Goal: Entertainment & Leisure: Consume media (video, audio)

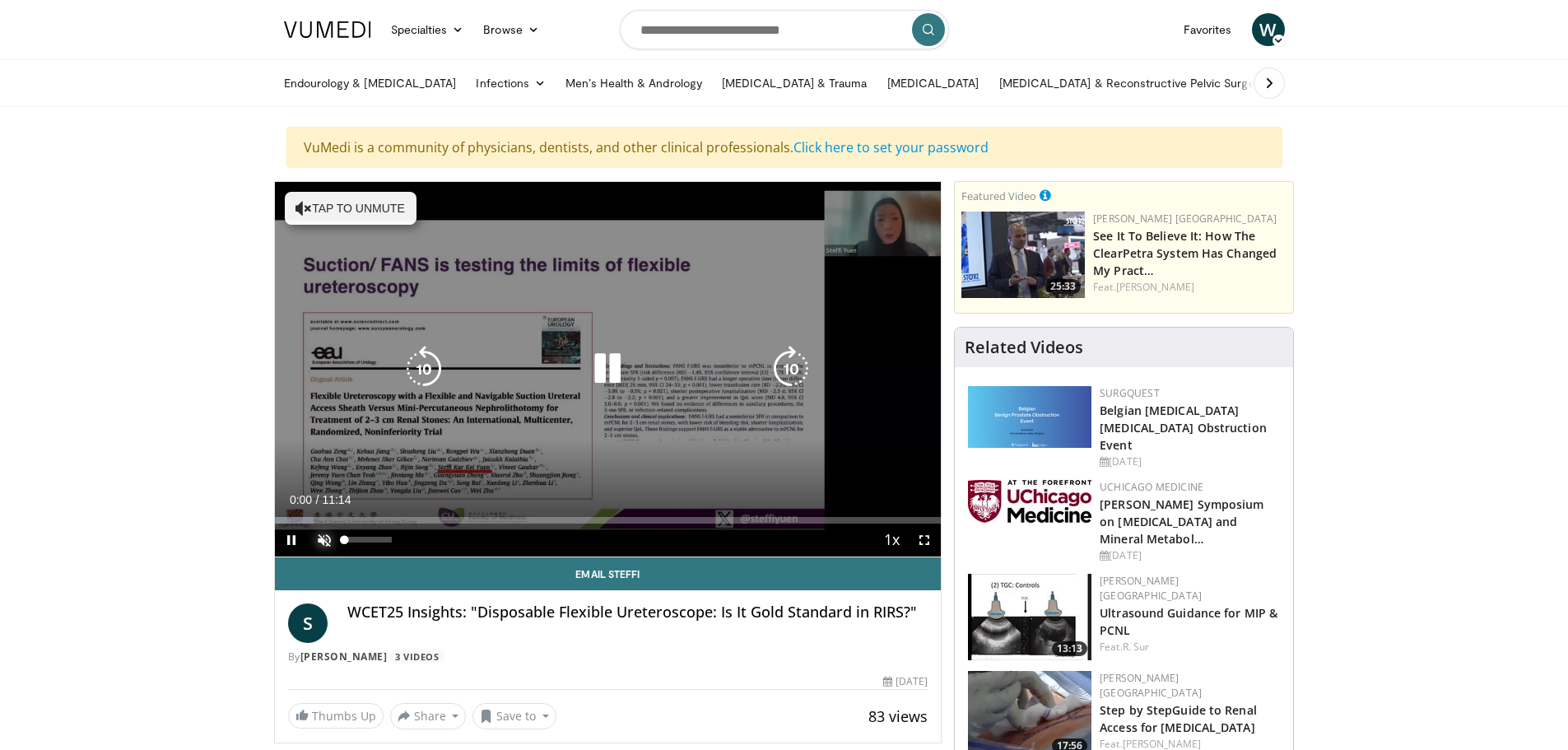
click at [333, 540] on span "Video Player" at bounding box center [323, 540] width 33 height 33
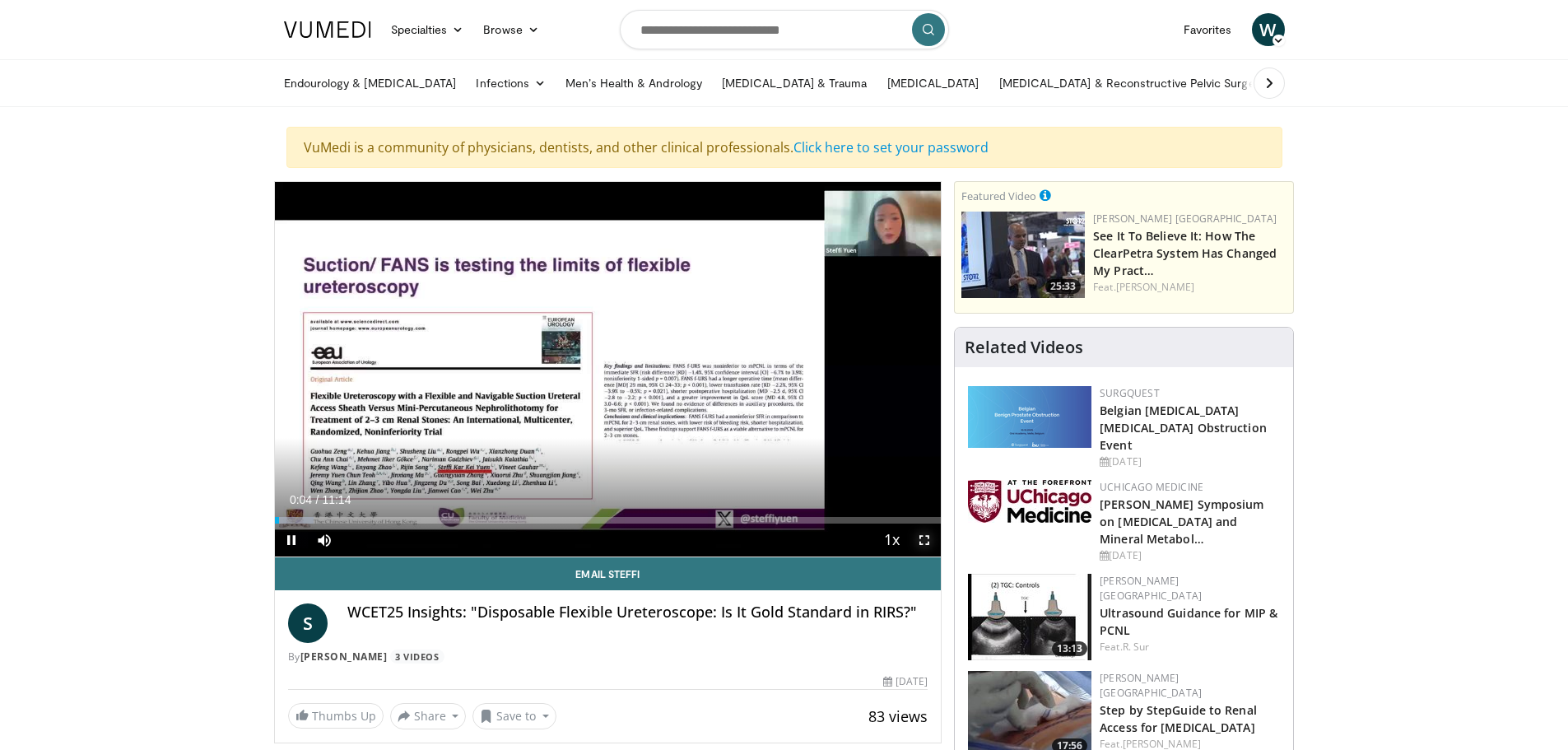
click at [921, 533] on span "Video Player" at bounding box center [924, 540] width 33 height 33
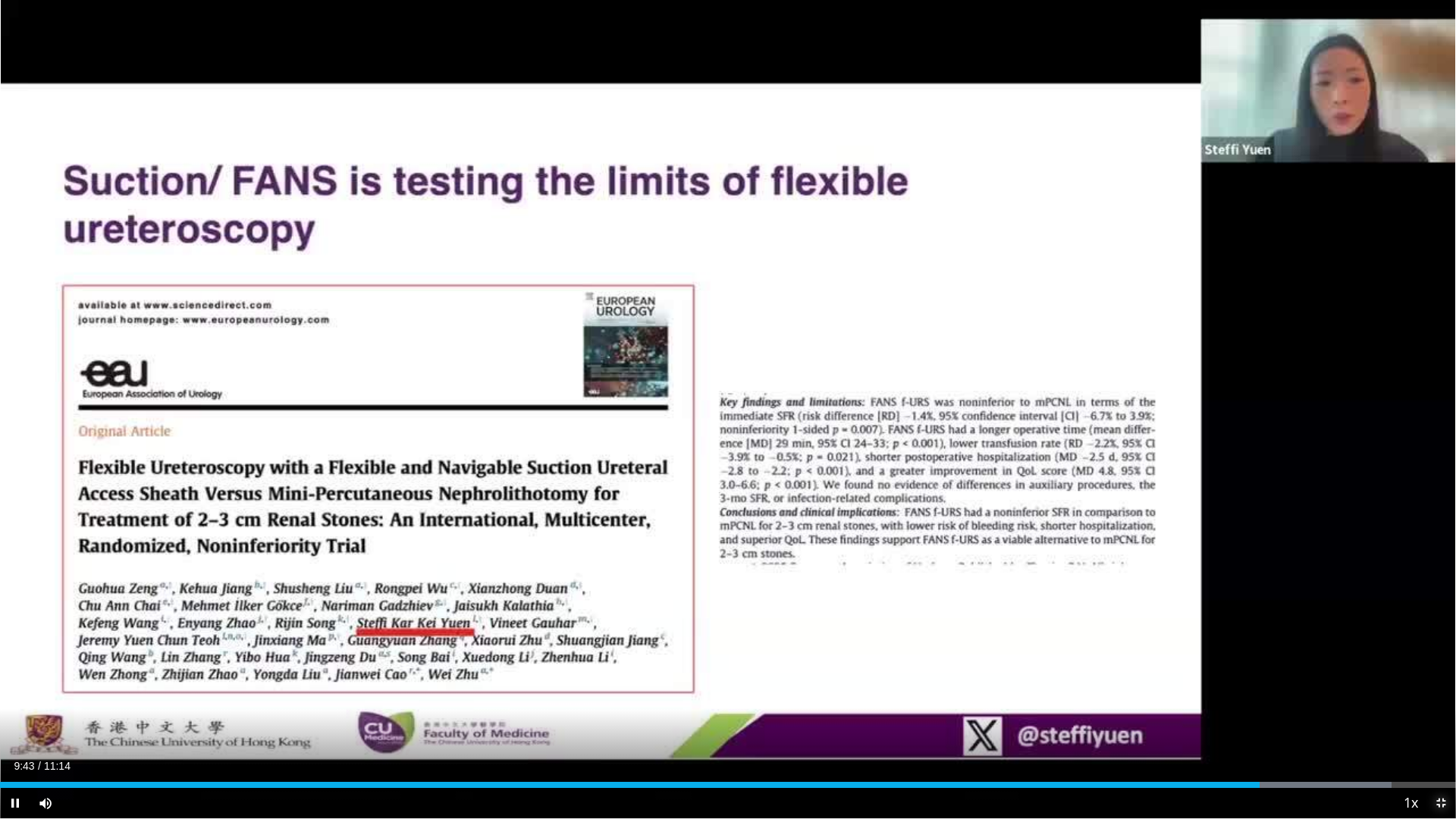
click at [1434, 690] on span "Video Player" at bounding box center [1440, 803] width 31 height 31
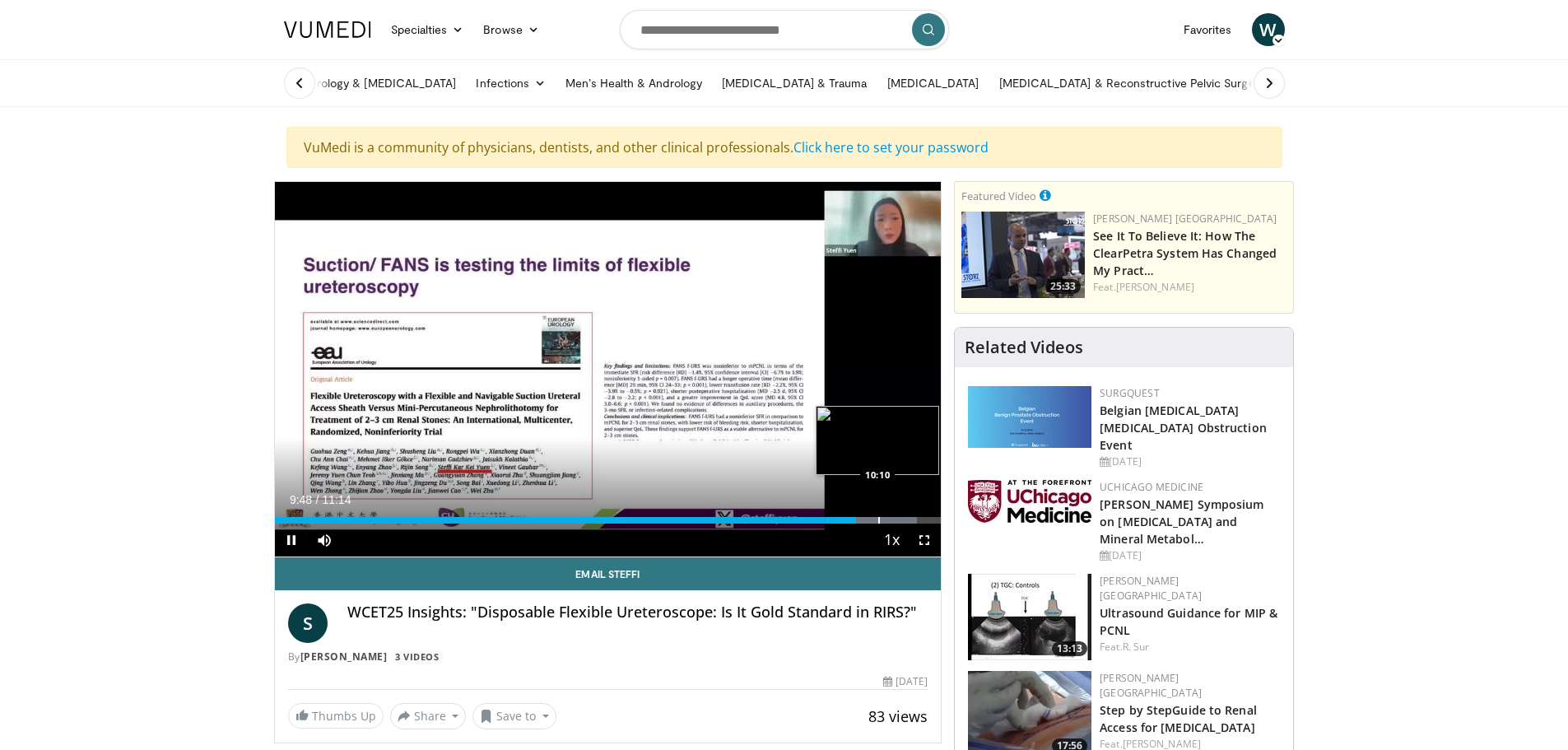
click at [879, 519] on div "Progress Bar" at bounding box center [879, 520] width 2 height 7
click at [294, 536] on span "Video Player" at bounding box center [291, 540] width 33 height 33
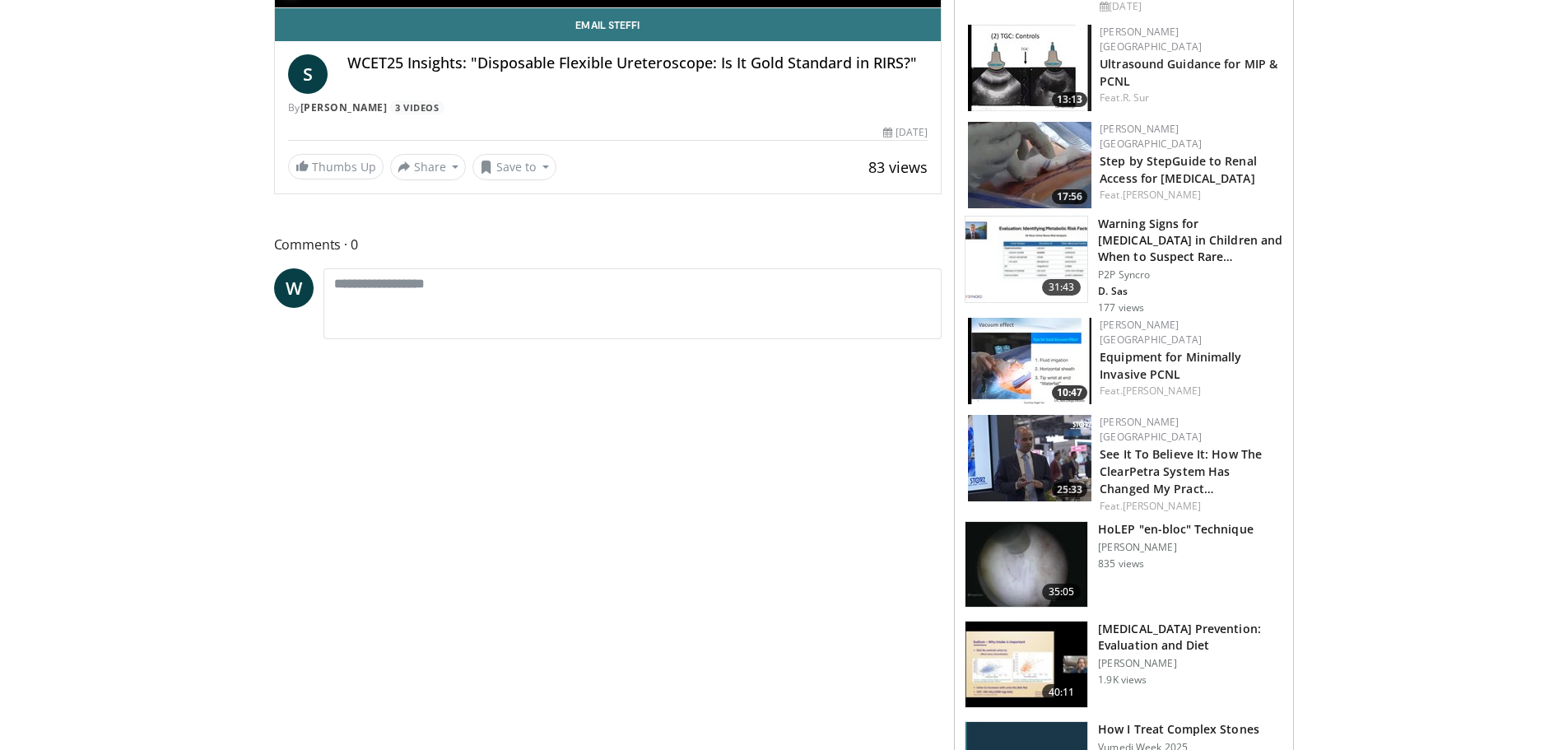
scroll to position [659, 0]
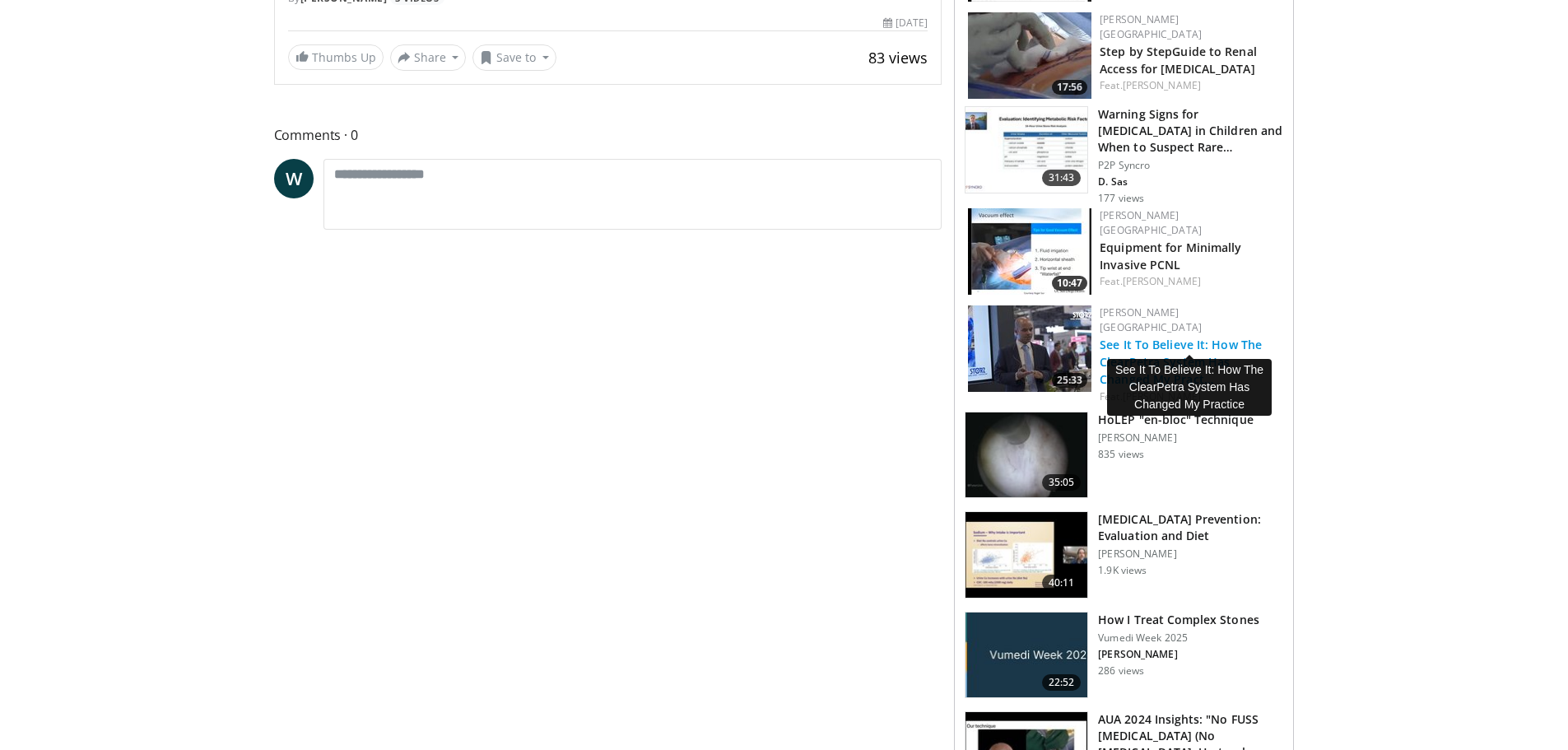
click at [1173, 337] on link "See It To Believe It: How The ClearPetra System Has Changed My Pract…" at bounding box center [1180, 362] width 162 height 50
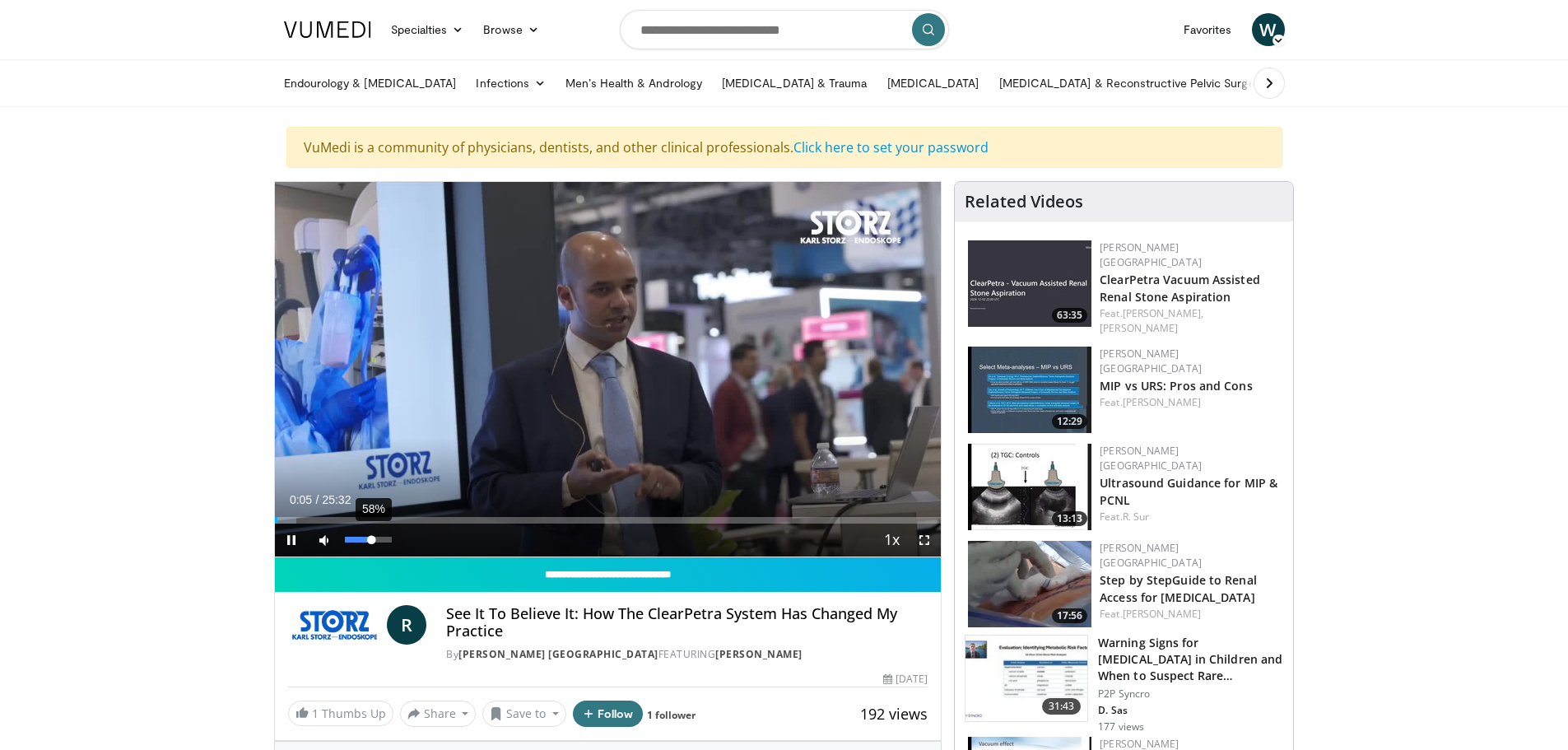
drag, startPoint x: 390, startPoint y: 541, endPoint x: 372, endPoint y: 543, distance: 18.1
click at [372, 543] on div "Volume Level" at bounding box center [358, 540] width 28 height 6
click at [287, 538] on span "Video Player" at bounding box center [291, 540] width 33 height 33
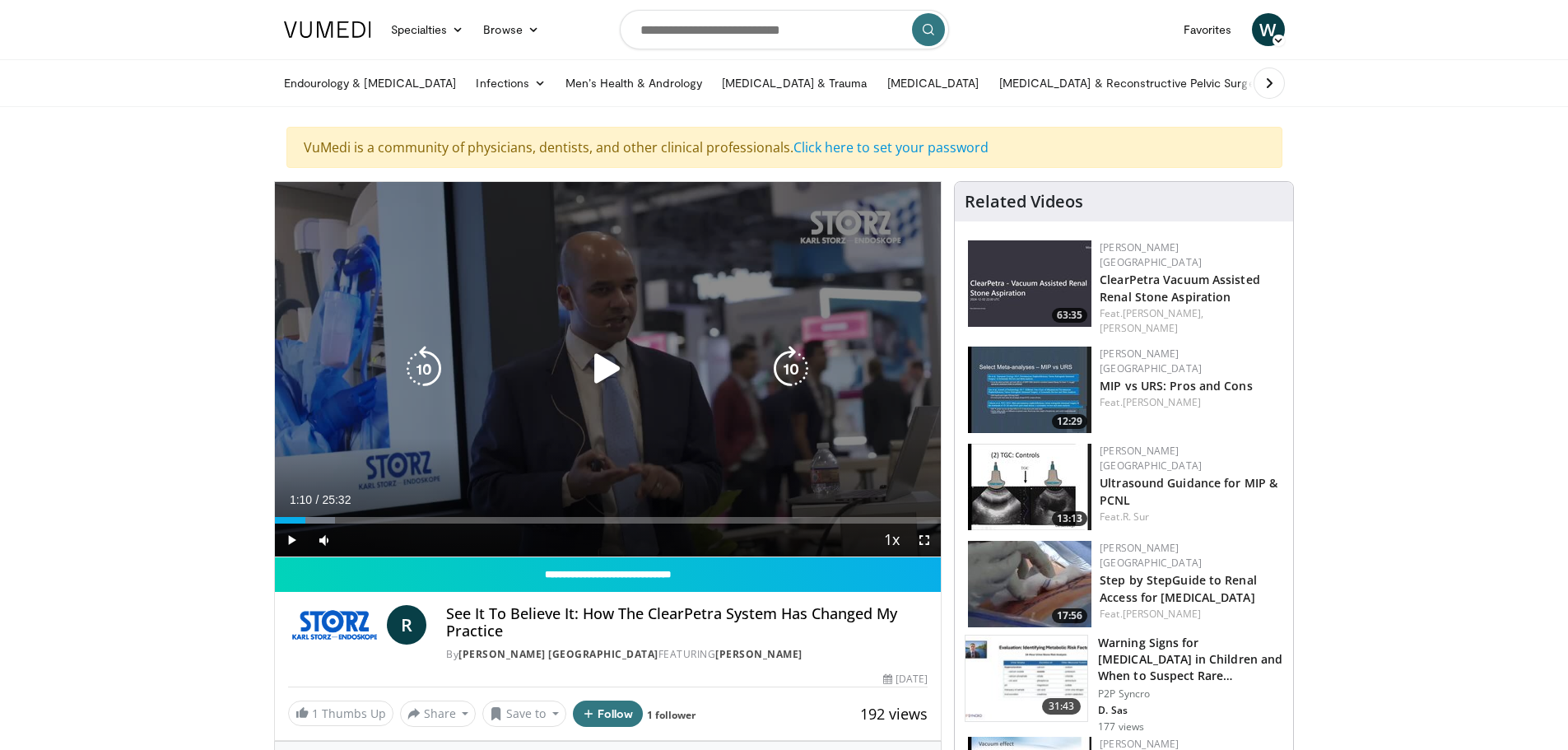
click at [594, 369] on icon "Video Player" at bounding box center [607, 368] width 46 height 46
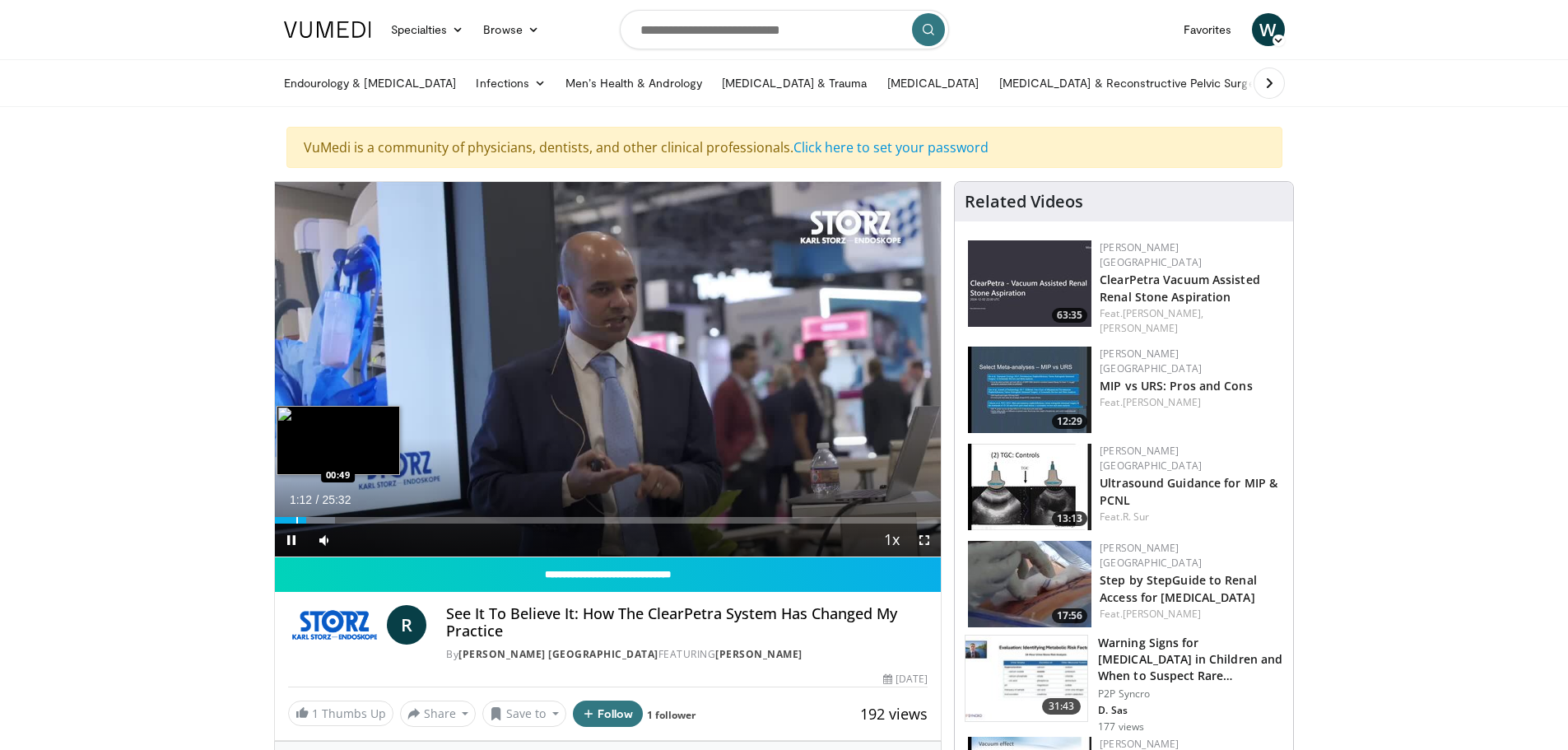
click at [296, 521] on div "Progress Bar" at bounding box center [297, 520] width 2 height 7
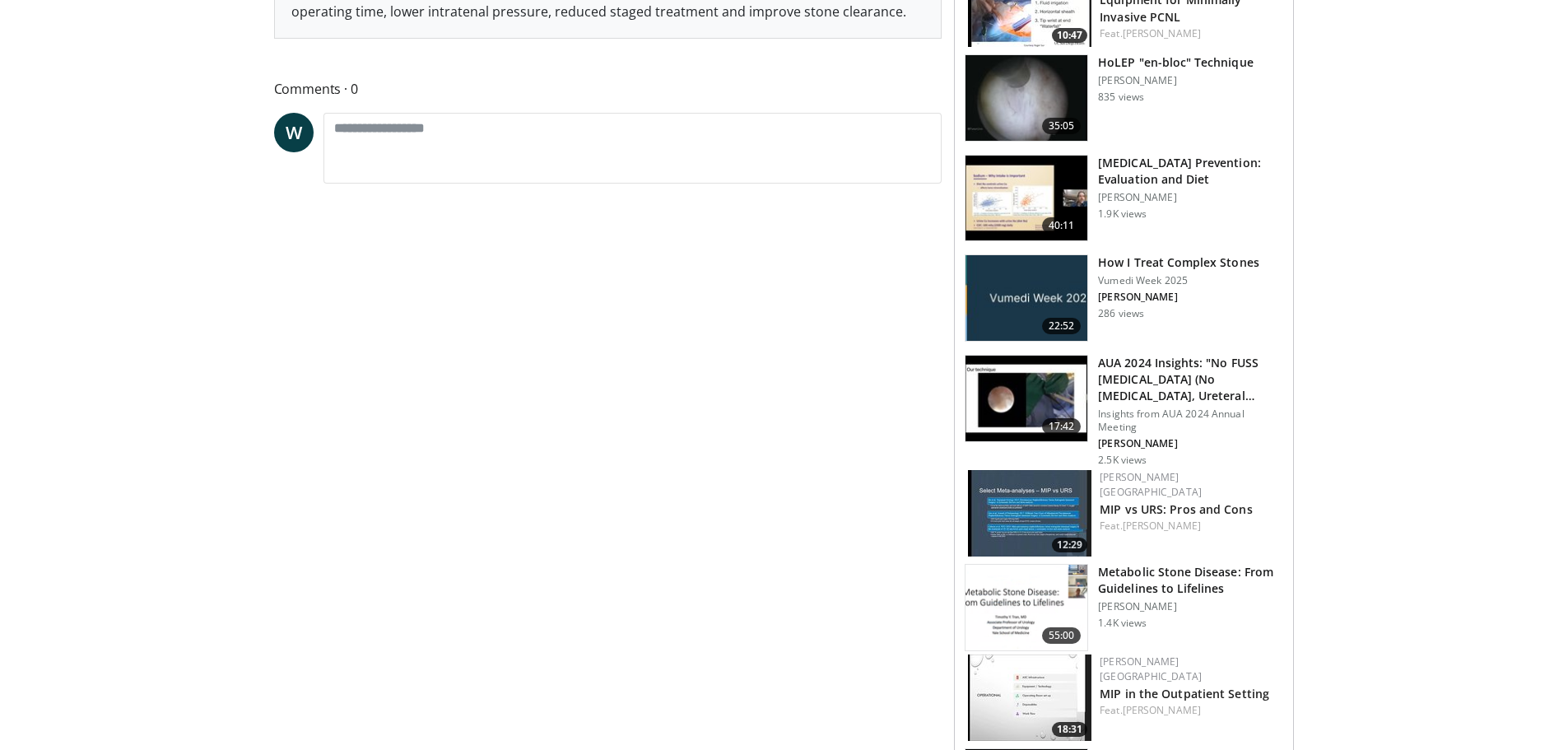
scroll to position [823, 0]
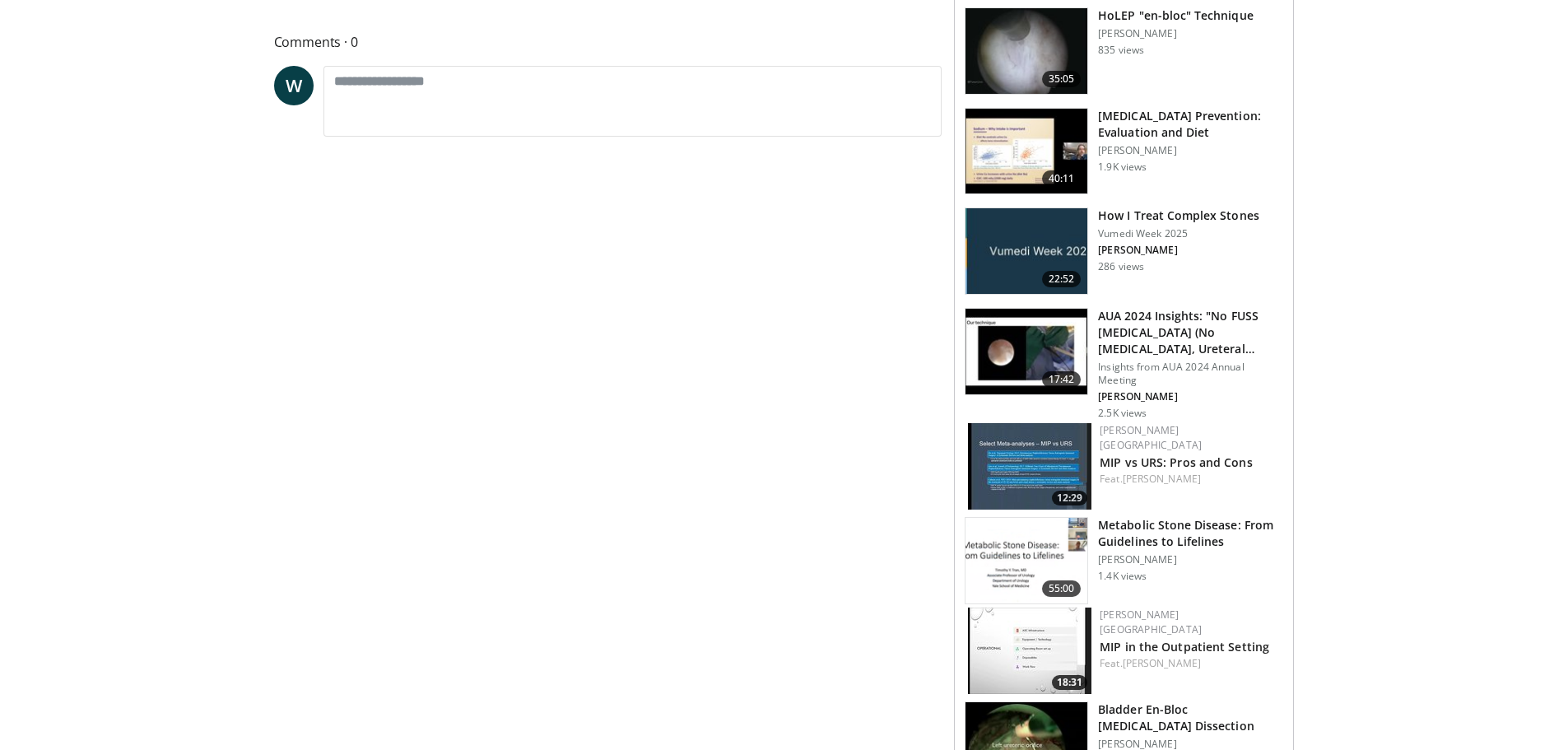
click at [1049, 345] on img at bounding box center [1027, 351] width 122 height 86
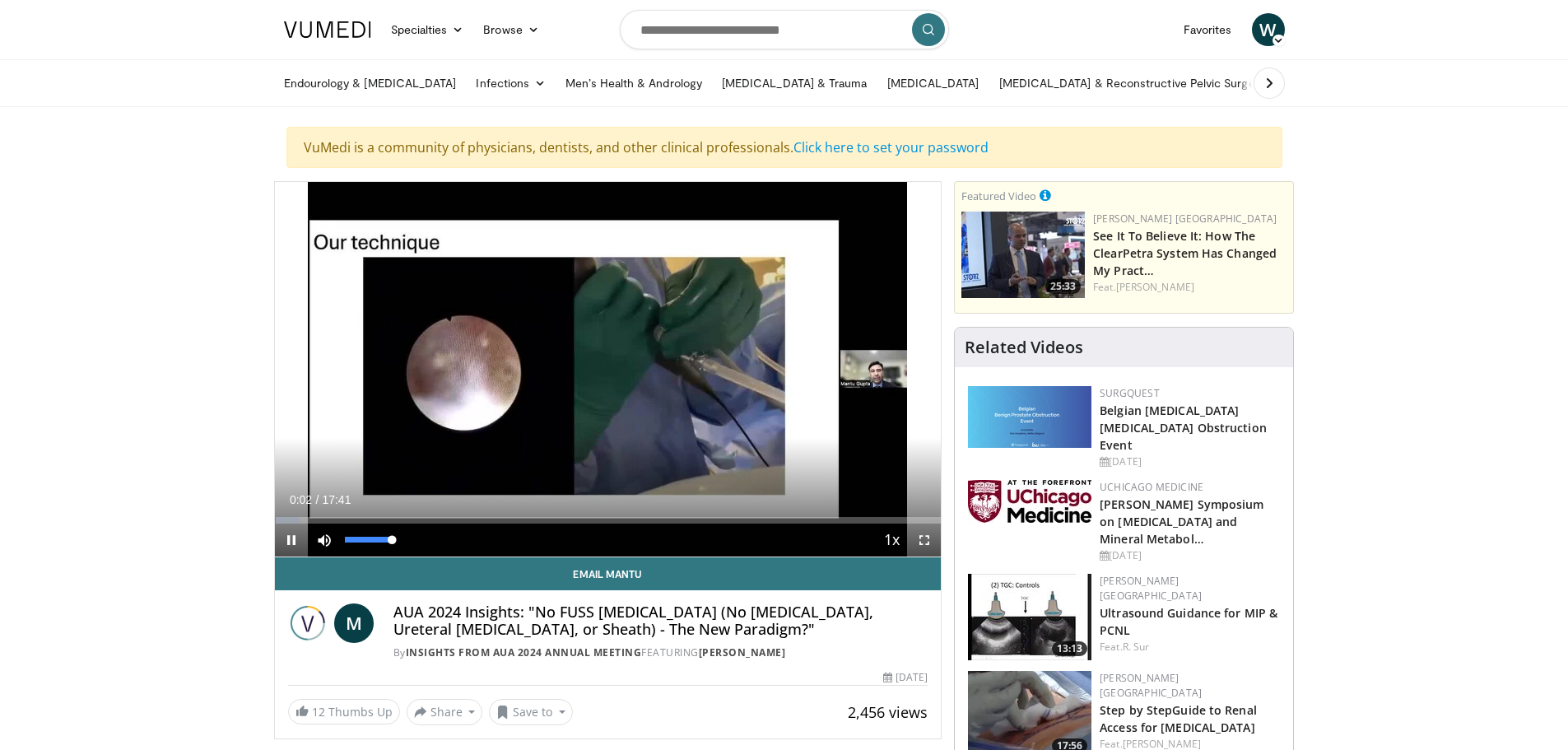
drag, startPoint x: 374, startPoint y: 537, endPoint x: 405, endPoint y: 545, distance: 32.0
click at [405, 545] on div "Mute 100%" at bounding box center [364, 540] width 115 height 33
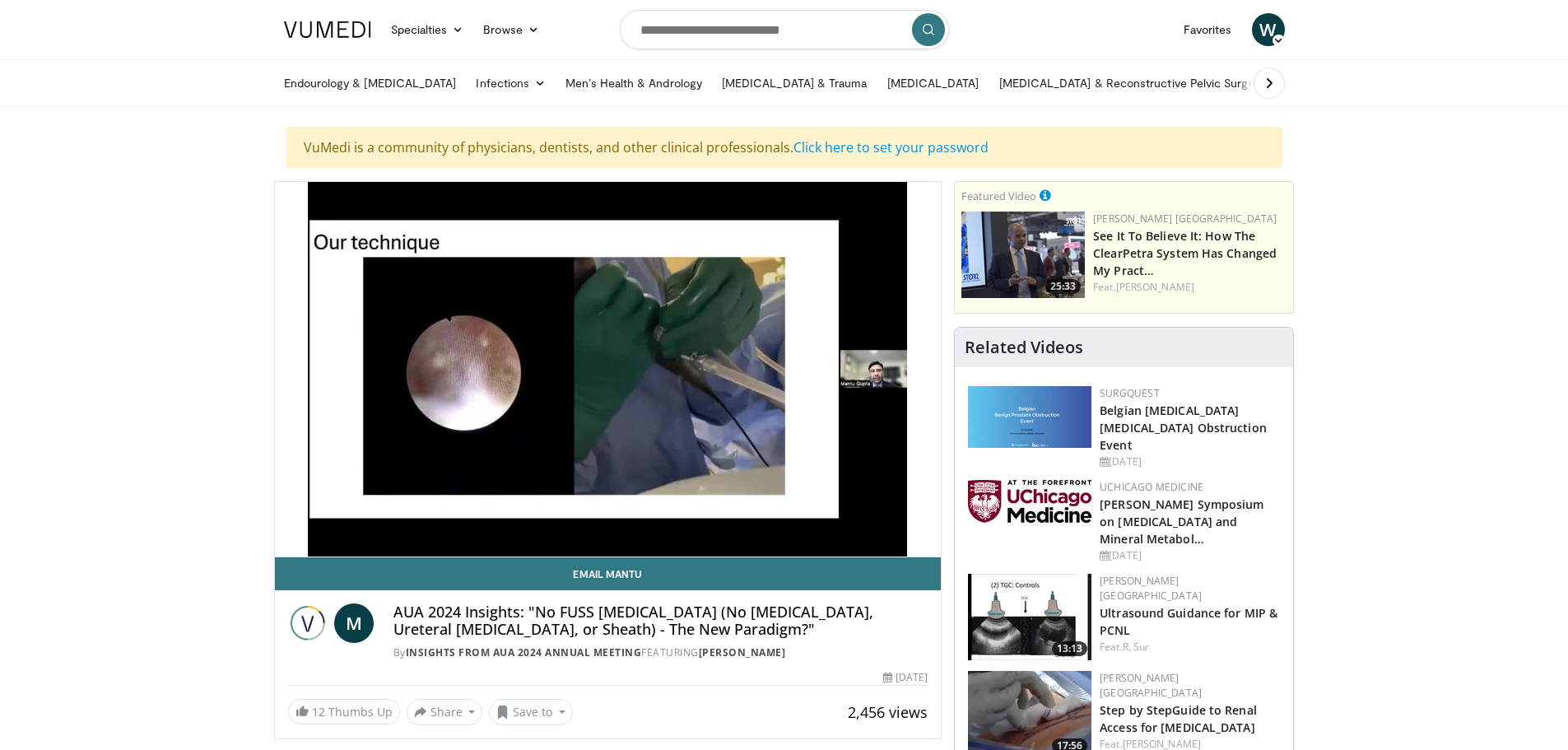
click at [295, 535] on video-js "**********" at bounding box center [608, 369] width 667 height 375
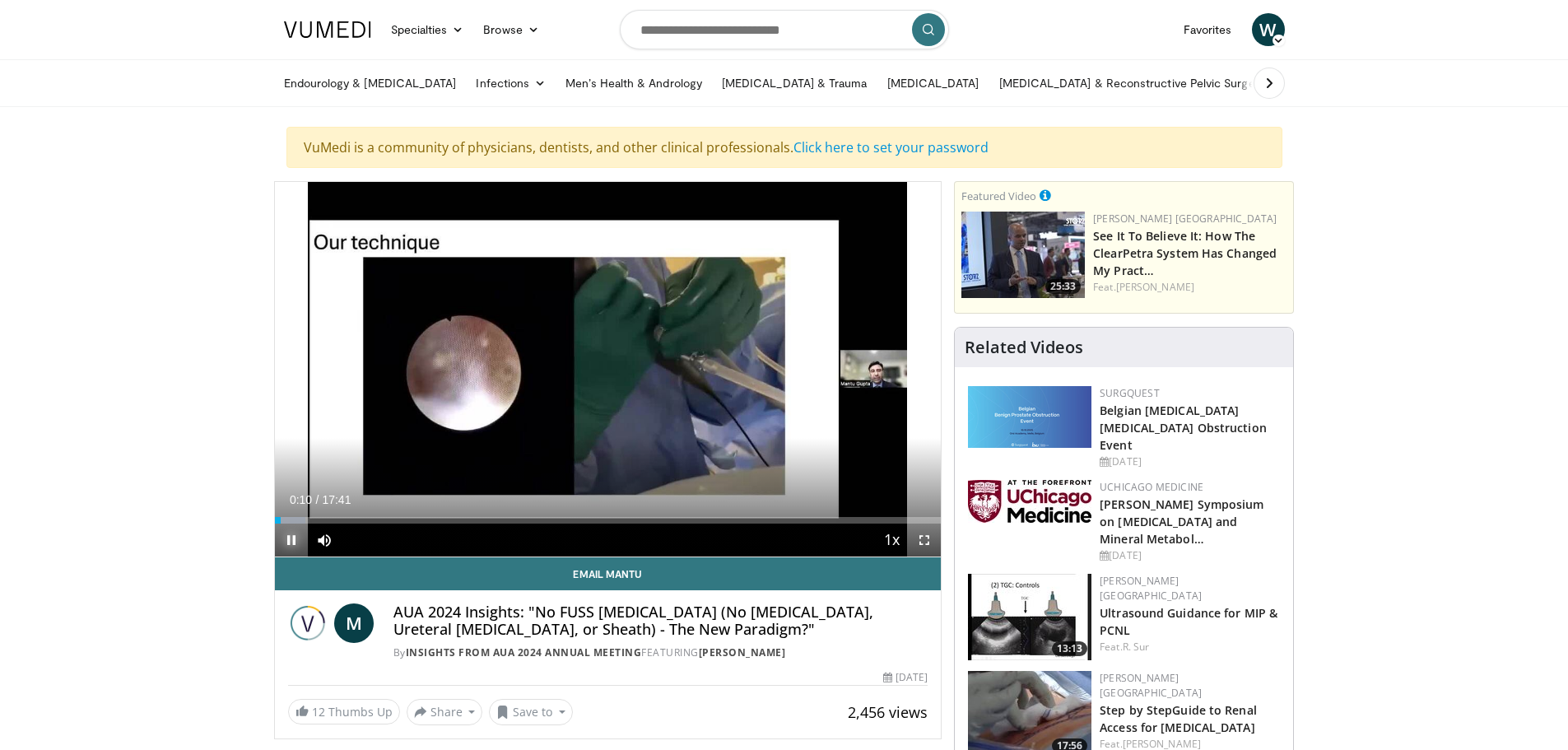
click at [294, 539] on span "Video Player" at bounding box center [291, 540] width 33 height 33
